Goal: Task Accomplishment & Management: Manage account settings

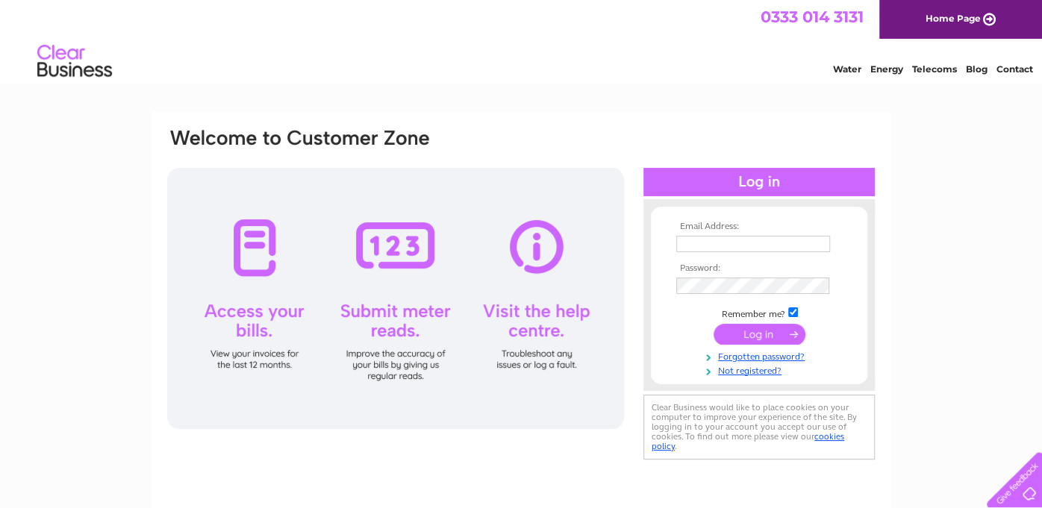
type input "[EMAIL_ADDRESS][PERSON_NAME][DOMAIN_NAME]"
click at [99, 312] on div "Email Address: [EMAIL_ADDRESS][PERSON_NAME][DOMAIN_NAME] Password:" at bounding box center [521, 448] width 1042 height 673
type input "leyla.tajeddini@cromdale.com"
drag, startPoint x: 254, startPoint y: 0, endPoint x: 144, endPoint y: 122, distance: 163.8
click at [144, 122] on div "Email Address: leyla.tajeddini@cromdale.com Password:" at bounding box center [521, 448] width 1042 height 673
